Goal: Browse casually

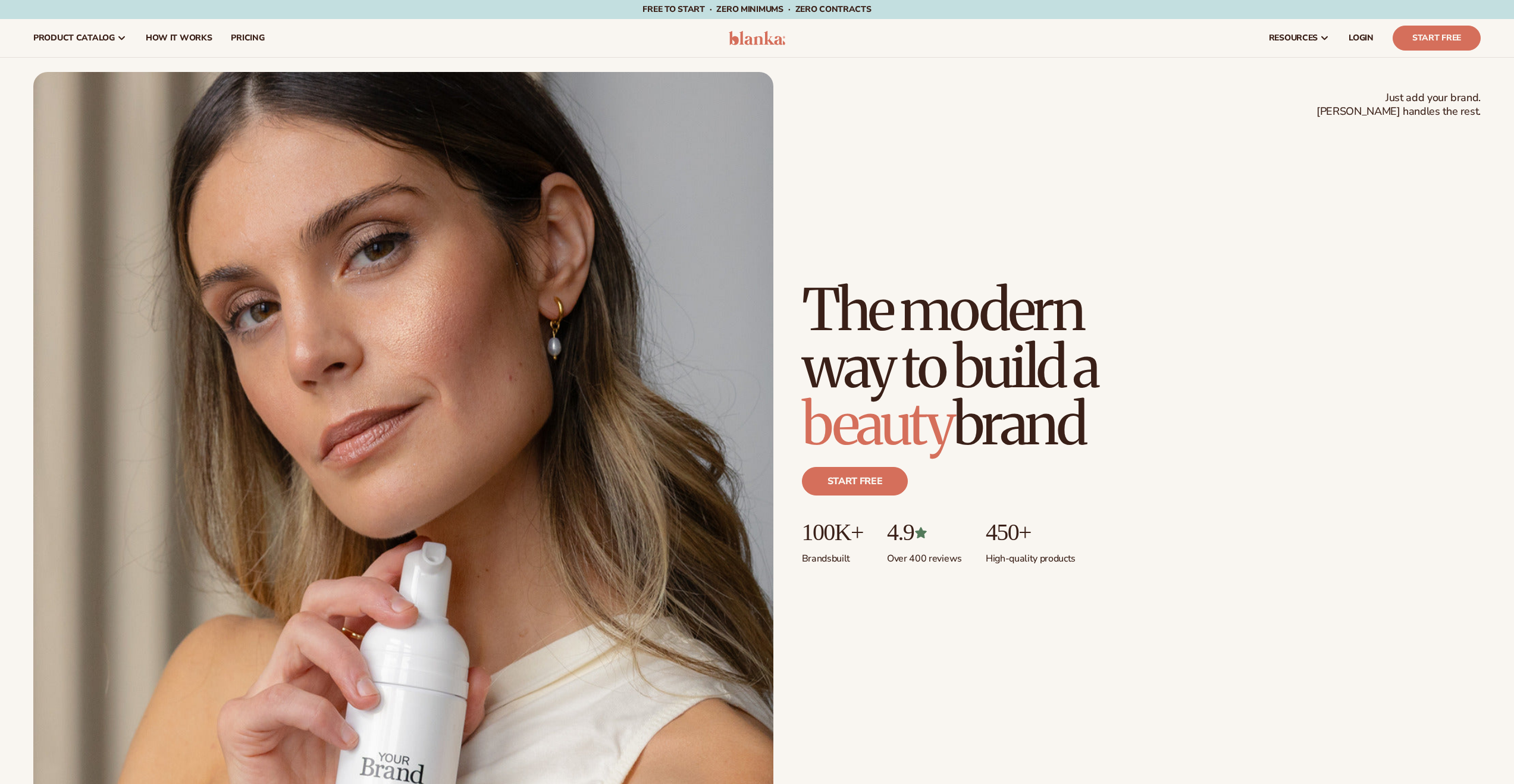
click at [1379, 335] on div "Just add your brand. Blanka handles the rest. beauty,skin care,wellness,makeup …" at bounding box center [1141, 437] width 679 height 311
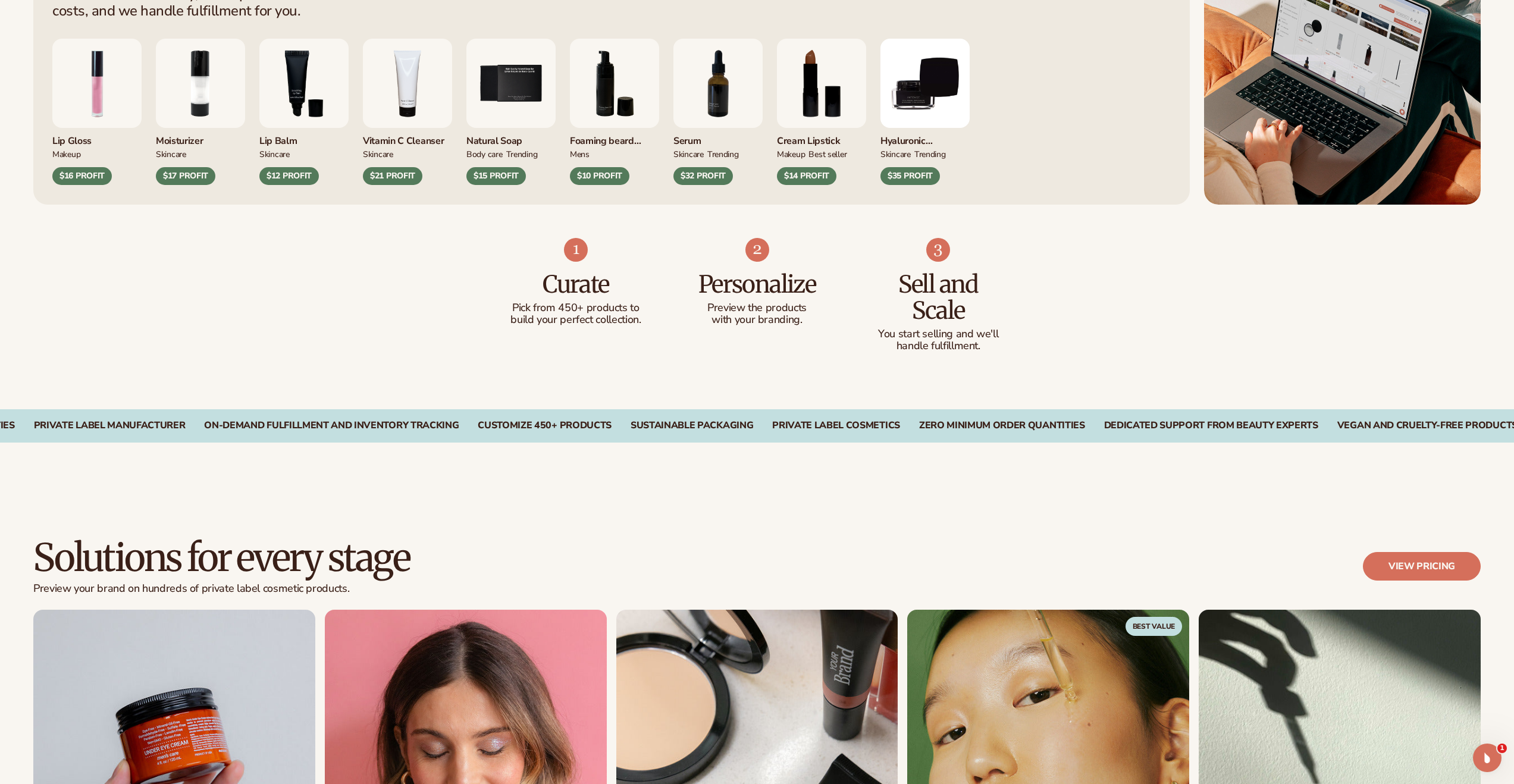
scroll to position [1102, 0]
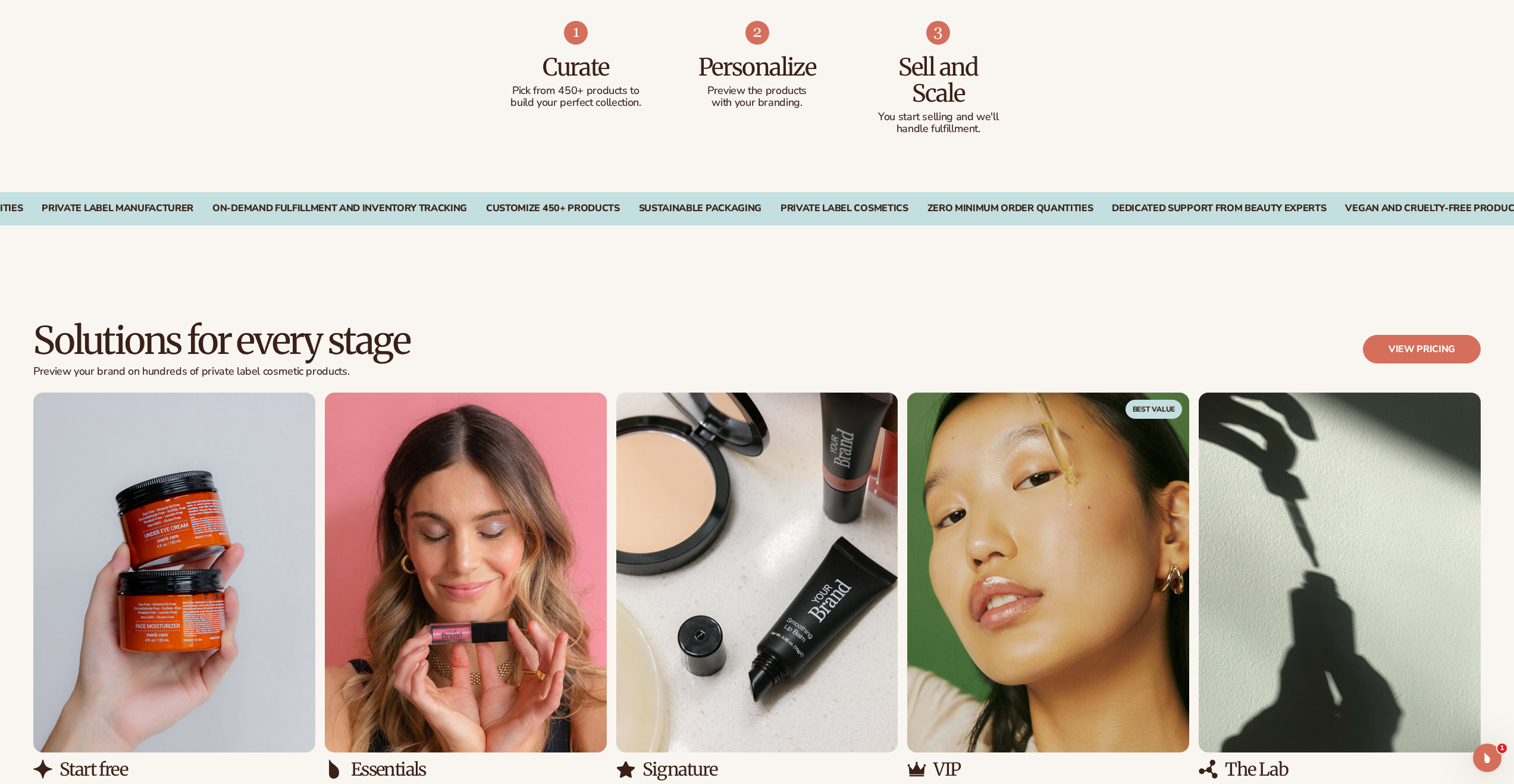
click at [524, 212] on div "CUSTOMIZE 450+ PRODUCTS" at bounding box center [553, 209] width 134 height 11
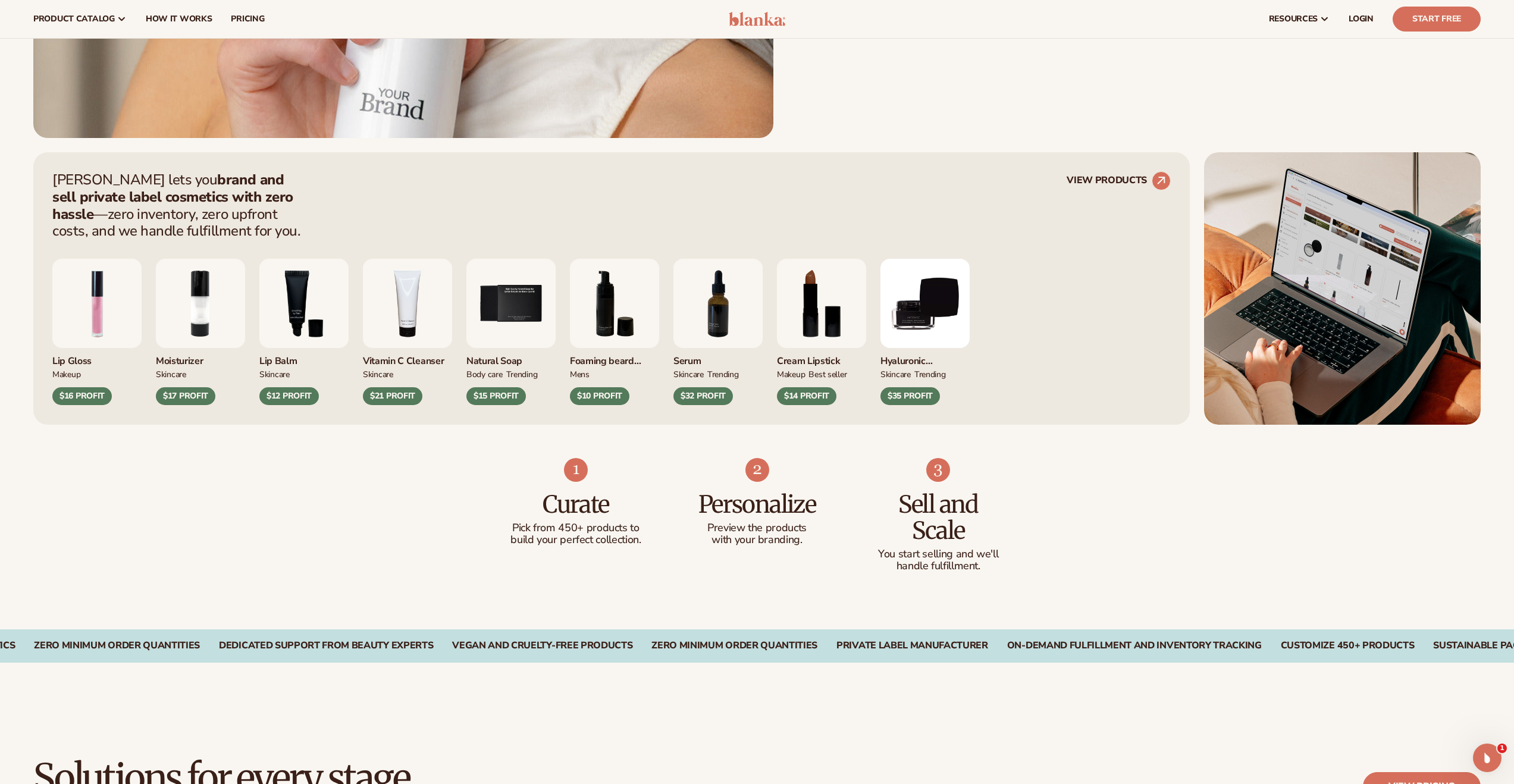
scroll to position [0, 0]
